Goal: Navigation & Orientation: Understand site structure

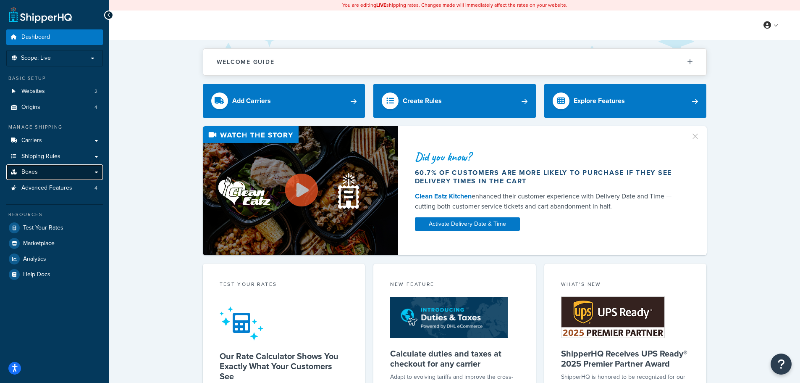
click at [29, 174] on span "Boxes" at bounding box center [29, 171] width 16 height 7
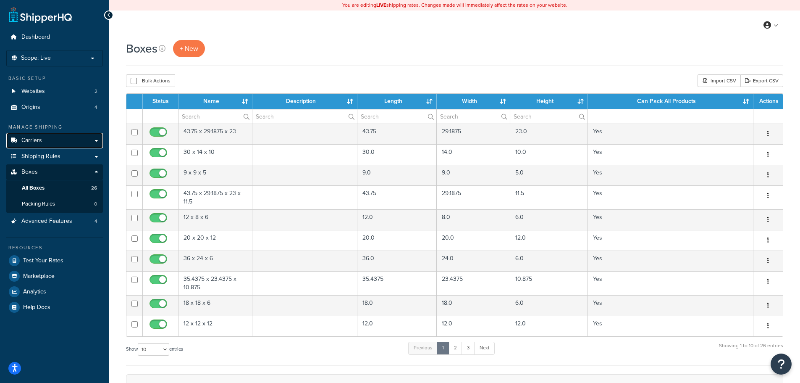
click at [24, 142] on span "Carriers" at bounding box center [31, 140] width 21 height 7
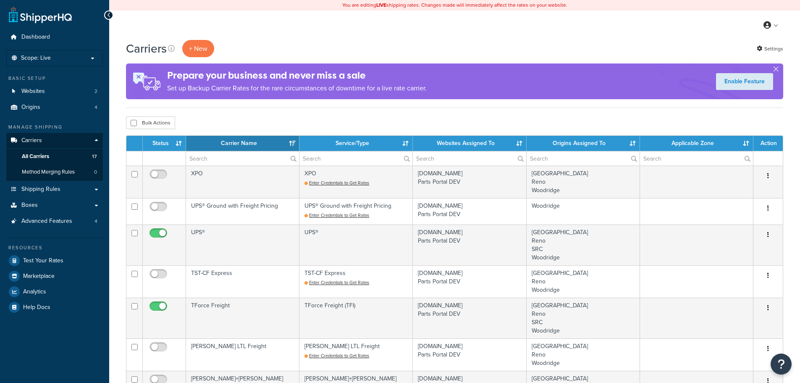
select select "15"
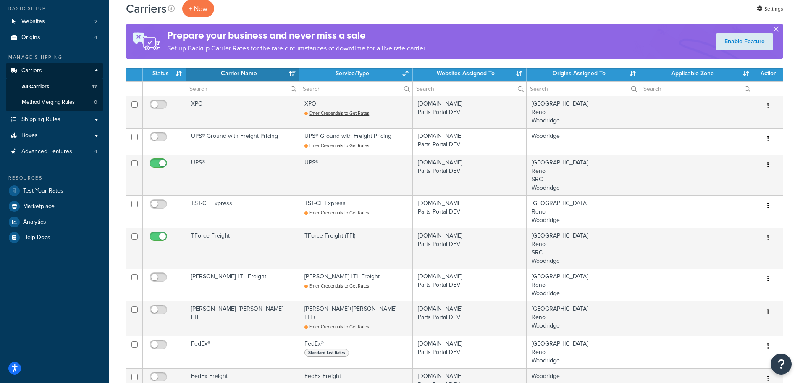
scroll to position [42, 0]
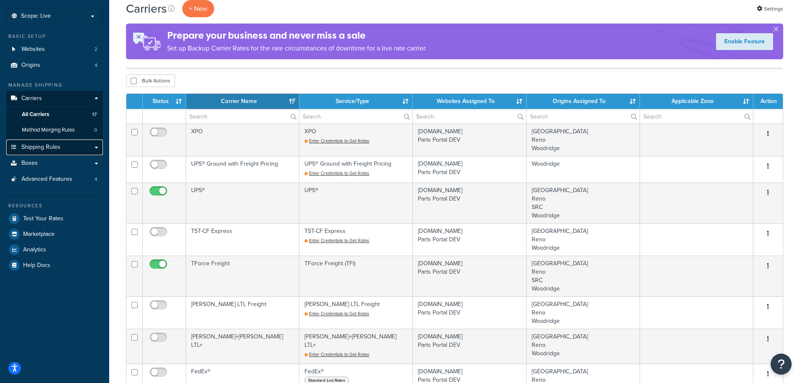
click at [50, 149] on span "Shipping Rules" at bounding box center [40, 147] width 39 height 7
